Goal: Task Accomplishment & Management: Use online tool/utility

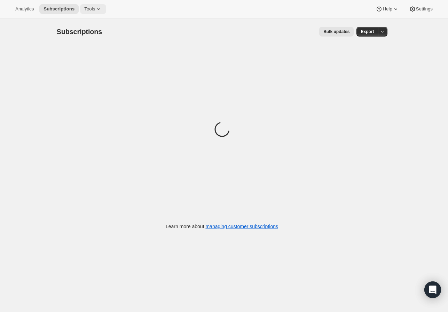
click at [98, 11] on icon at bounding box center [98, 9] width 7 height 7
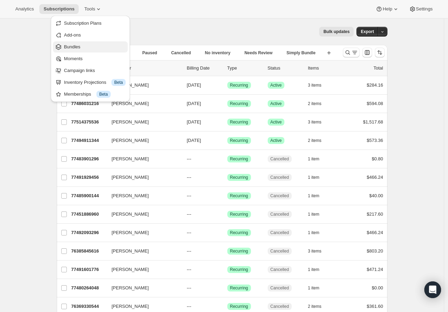
click at [94, 52] on button "Bundles" at bounding box center [90, 46] width 75 height 11
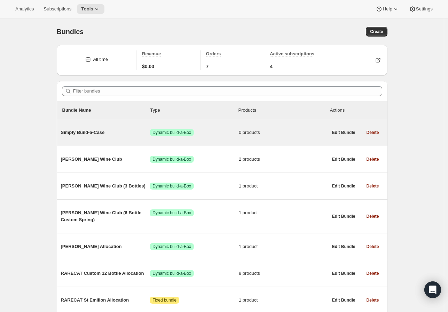
click at [104, 128] on div "Simply Build-a-Case Success Dynamic build-a-Box 0 products" at bounding box center [194, 133] width 267 height 18
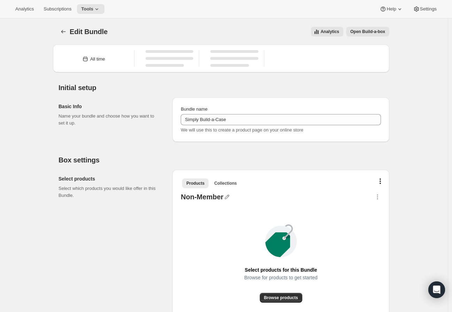
type input "Simply Build-a-Case"
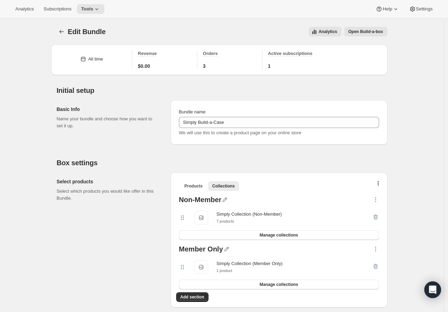
click at [369, 34] on button "Open Build-a-box" at bounding box center [365, 32] width 43 height 10
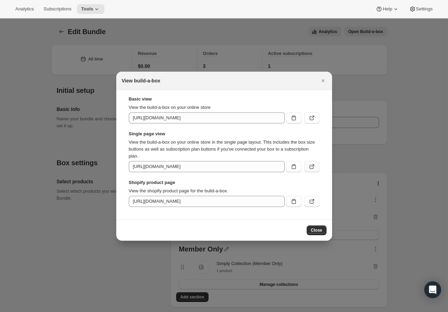
click at [307, 165] on button ":r9k:" at bounding box center [311, 166] width 15 height 11
click at [298, 168] on button ":r9k:" at bounding box center [293, 166] width 15 height 11
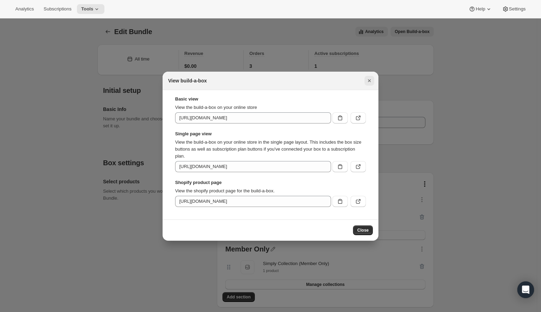
click at [369, 78] on icon "Close" at bounding box center [369, 80] width 7 height 7
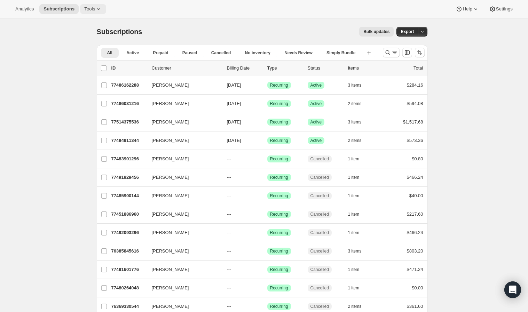
click at [82, 12] on button "Tools" at bounding box center [93, 9] width 26 height 10
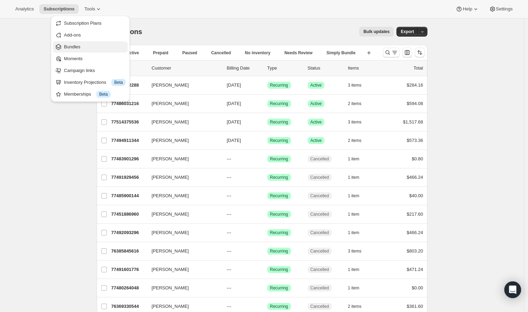
click at [105, 44] on span "Bundles" at bounding box center [95, 47] width 62 height 7
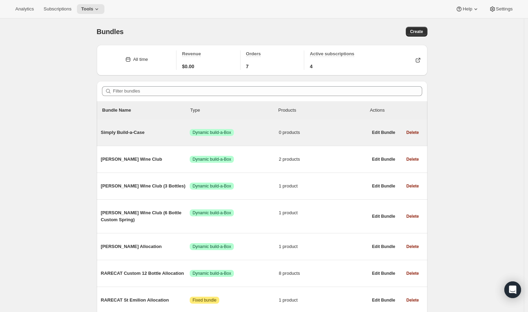
click at [136, 140] on div "Simply Build-a-Case Success Dynamic build-a-Box 0 products" at bounding box center [234, 133] width 267 height 18
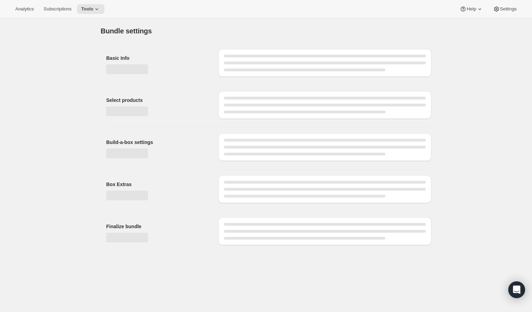
type input "Simply Build-a-Case"
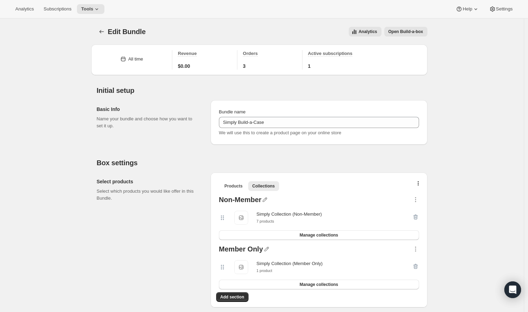
click at [399, 35] on button "Open Build-a-box" at bounding box center [405, 32] width 43 height 10
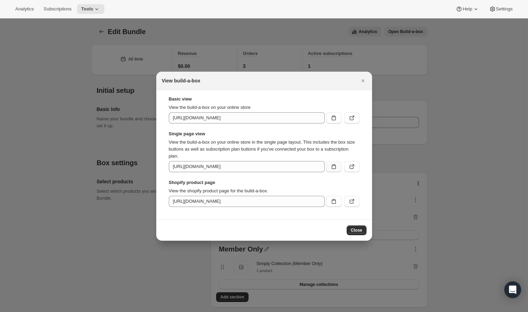
click at [335, 168] on icon ":r9k:" at bounding box center [333, 166] width 7 height 7
